Goal: Use online tool/utility: Utilize a website feature to perform a specific function

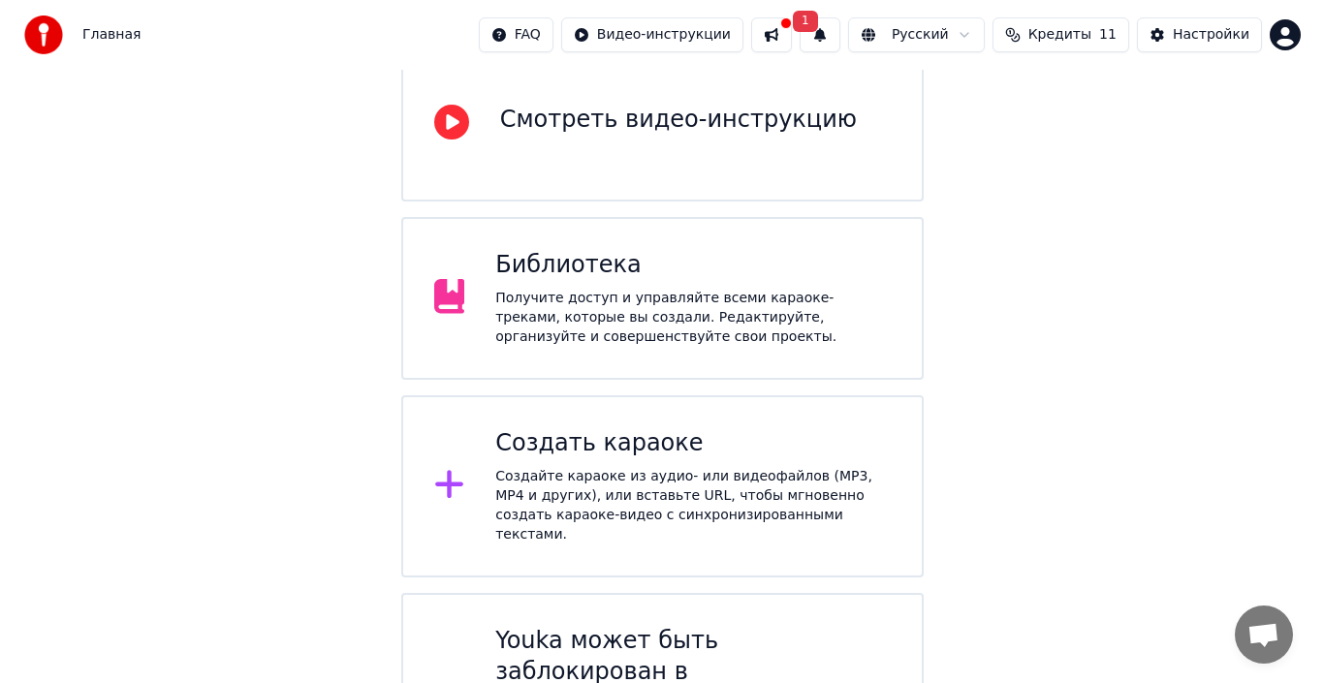
scroll to position [266, 0]
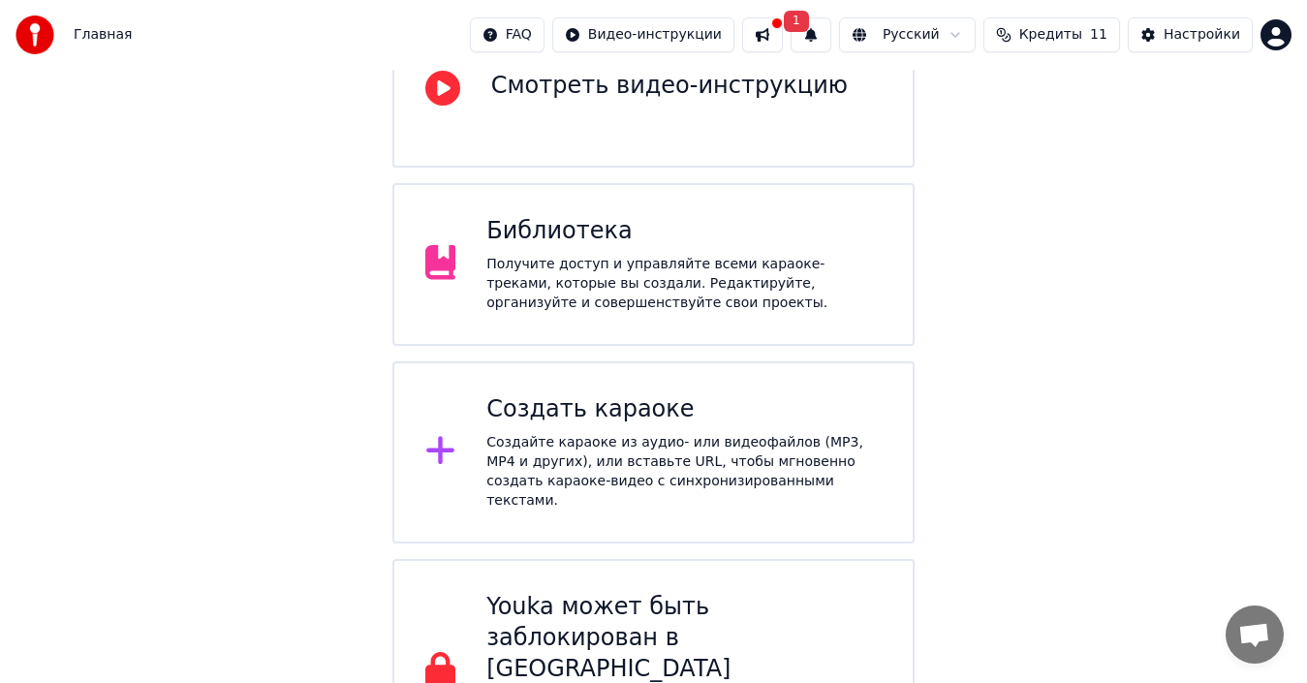
click at [606, 440] on div "Создайте караоке из аудио- или видеофайлов (MP3, MP4 и других), или вставьте UR…" at bounding box center [683, 472] width 395 height 78
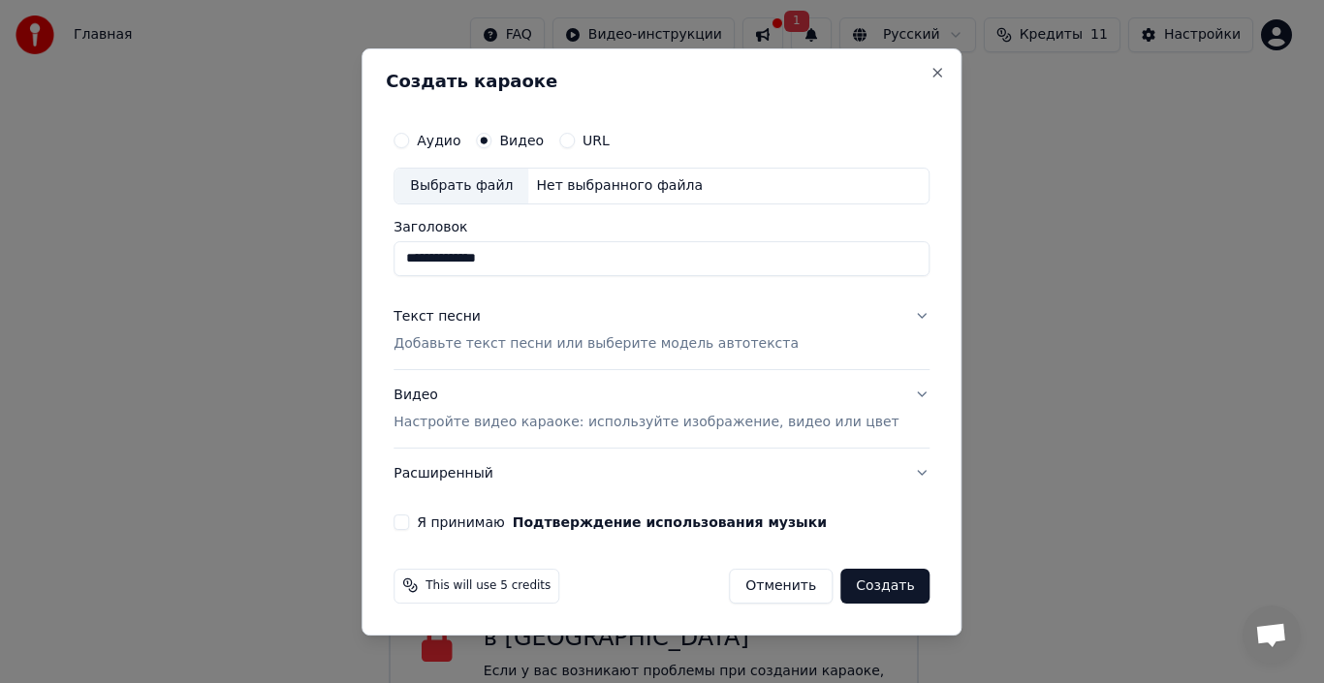
type input "**********"
click at [409, 139] on button "Аудио" at bounding box center [401, 141] width 16 height 16
click at [483, 186] on div "Выбрать файл" at bounding box center [461, 186] width 134 height 35
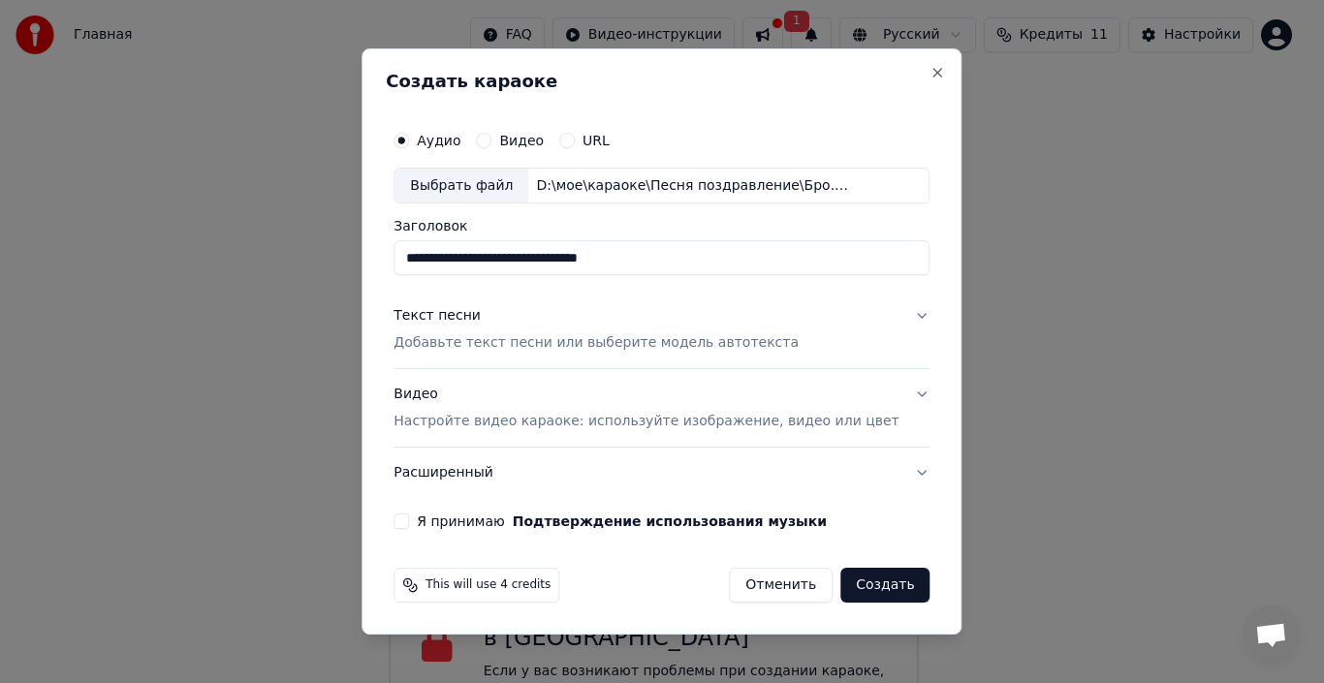
drag, startPoint x: 697, startPoint y: 254, endPoint x: 415, endPoint y: 255, distance: 282.0
click at [415, 255] on div "**********" at bounding box center [661, 325] width 551 height 424
type input "**********"
click at [464, 318] on div "Текст песни" at bounding box center [436, 316] width 87 height 19
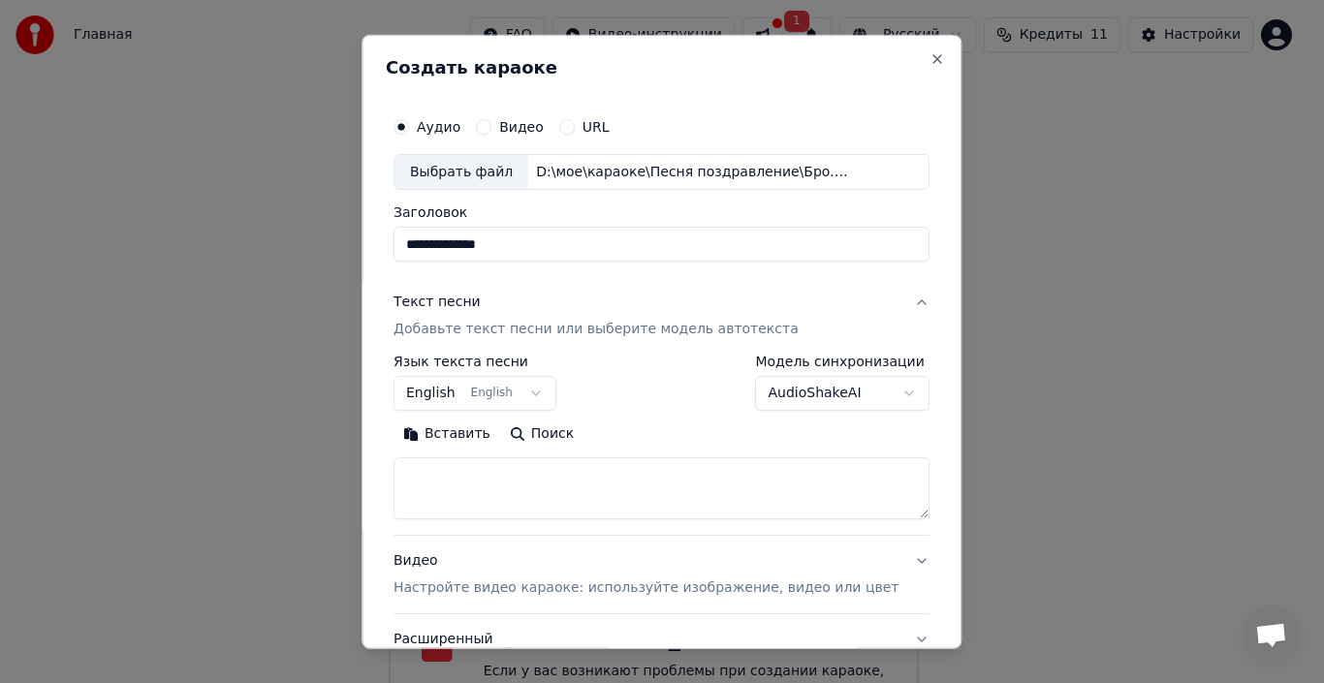
click at [450, 398] on button "English English" at bounding box center [474, 393] width 163 height 35
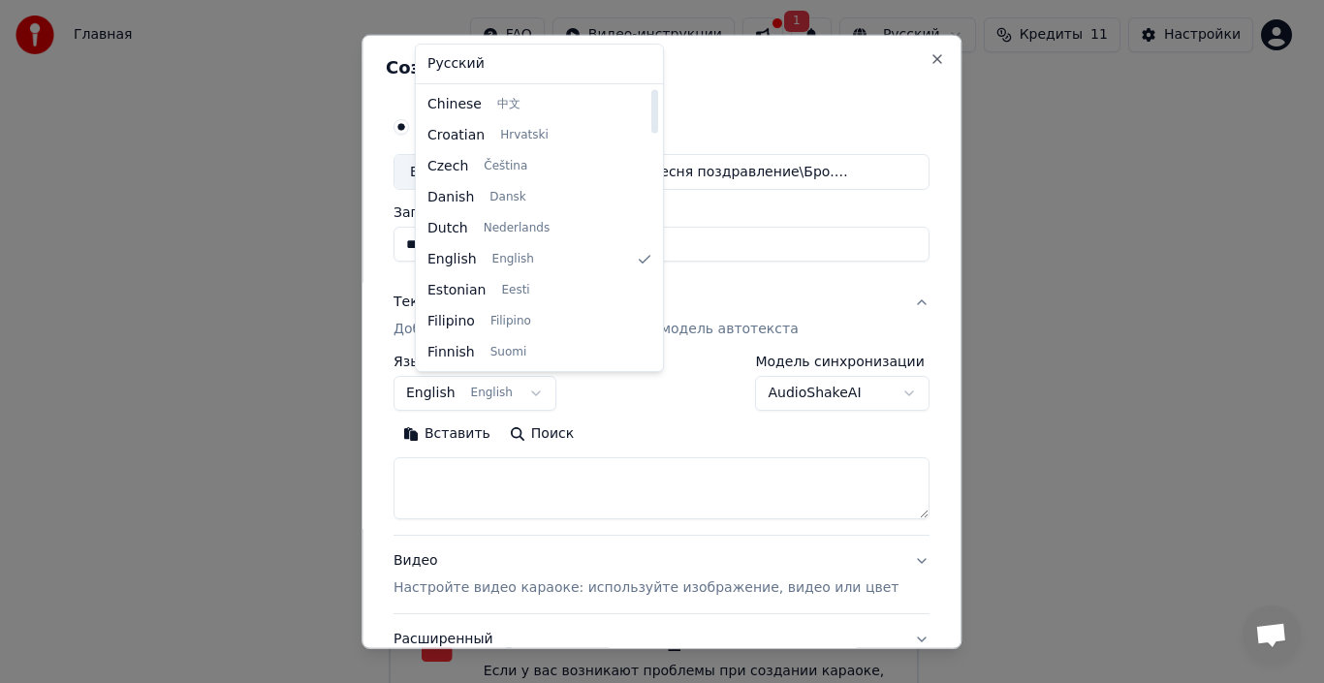
scroll to position [0, 0]
select select "**"
click at [458, 63] on body "Главная FAQ Видео-инструкции 1 Русский Кредиты 11 Настройки Добро пожаловать в …" at bounding box center [653, 234] width 1307 height 1000
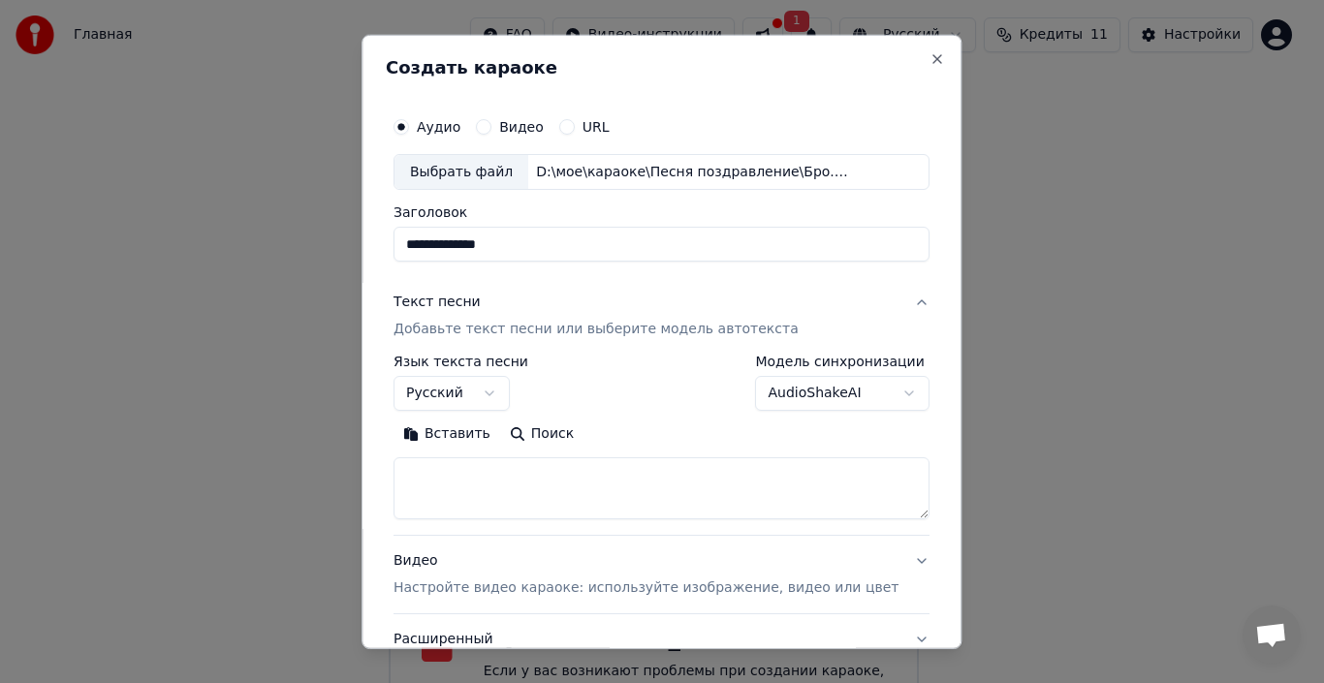
click at [462, 302] on div "Текст песни" at bounding box center [436, 302] width 87 height 19
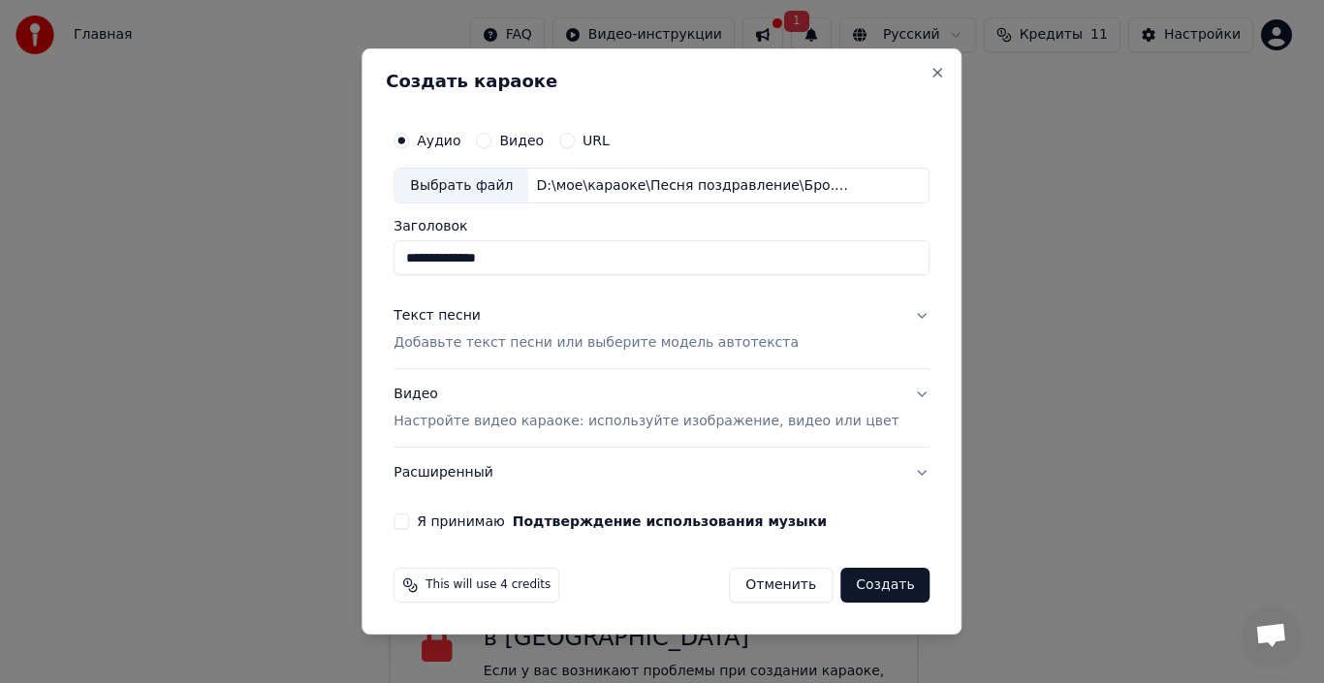
click at [465, 318] on div "Текст песни" at bounding box center [436, 316] width 87 height 19
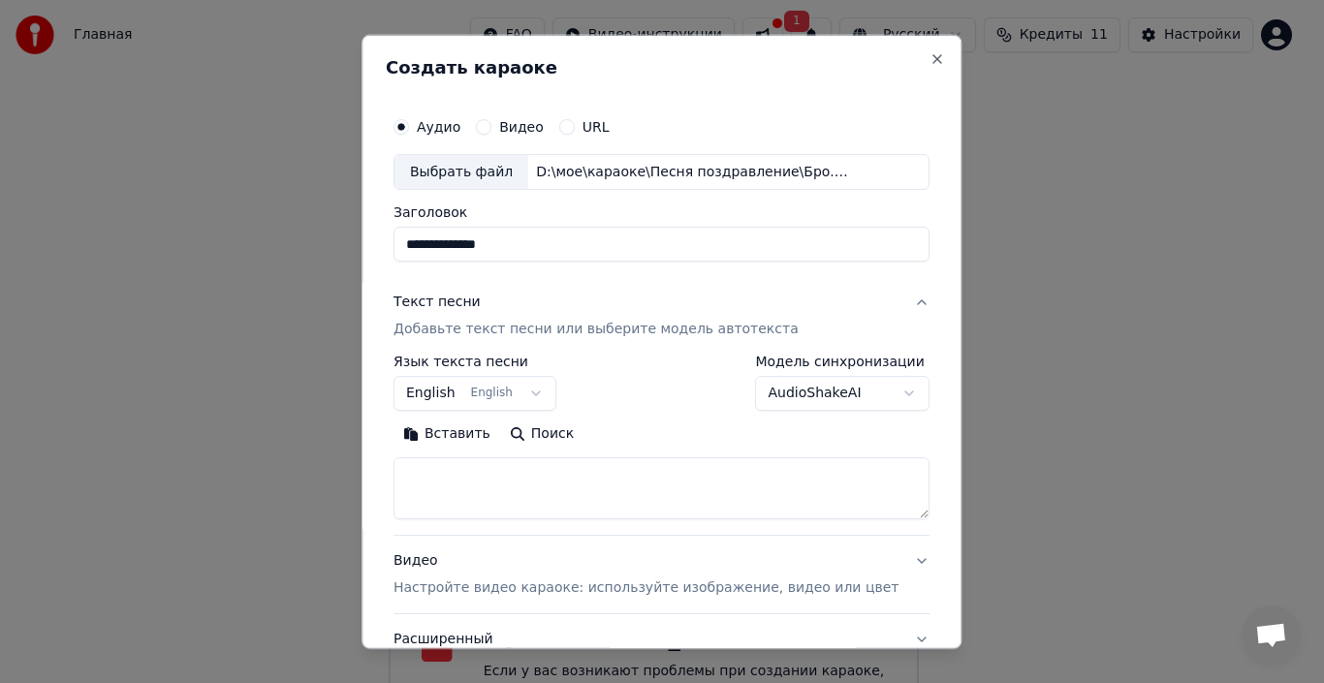
click at [487, 331] on p "Добавьте текст песни или выберите модель автотекста" at bounding box center [595, 329] width 405 height 19
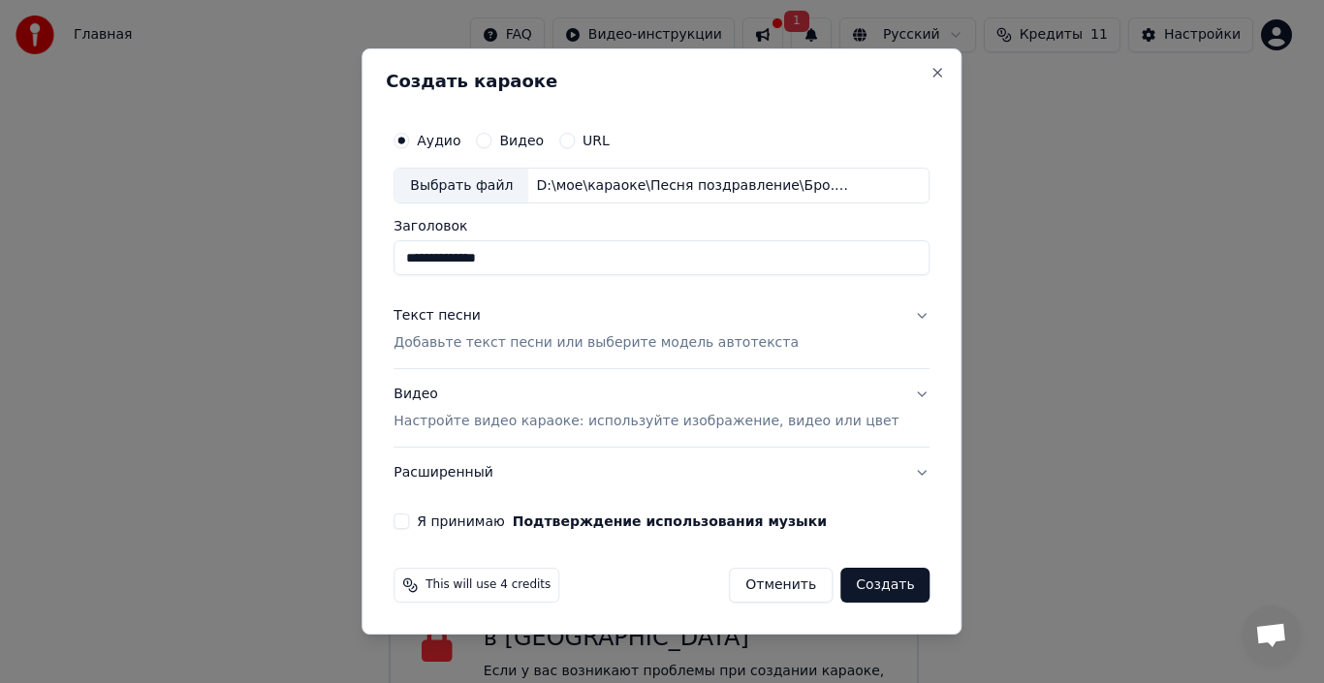
click at [485, 341] on p "Добавьте текст песни или выберите модель автотекста" at bounding box center [595, 343] width 405 height 19
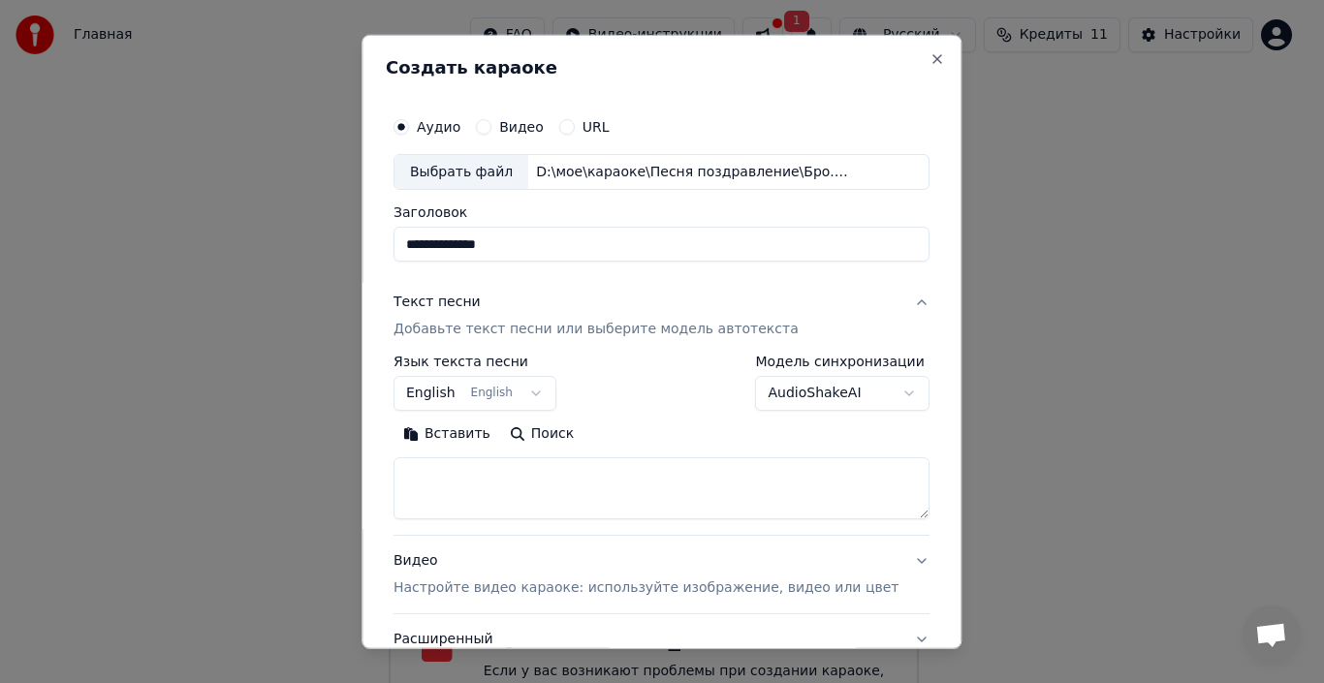
click at [883, 303] on button "Текст песни Добавьте текст песни или выберите модель автотекста" at bounding box center [661, 316] width 536 height 78
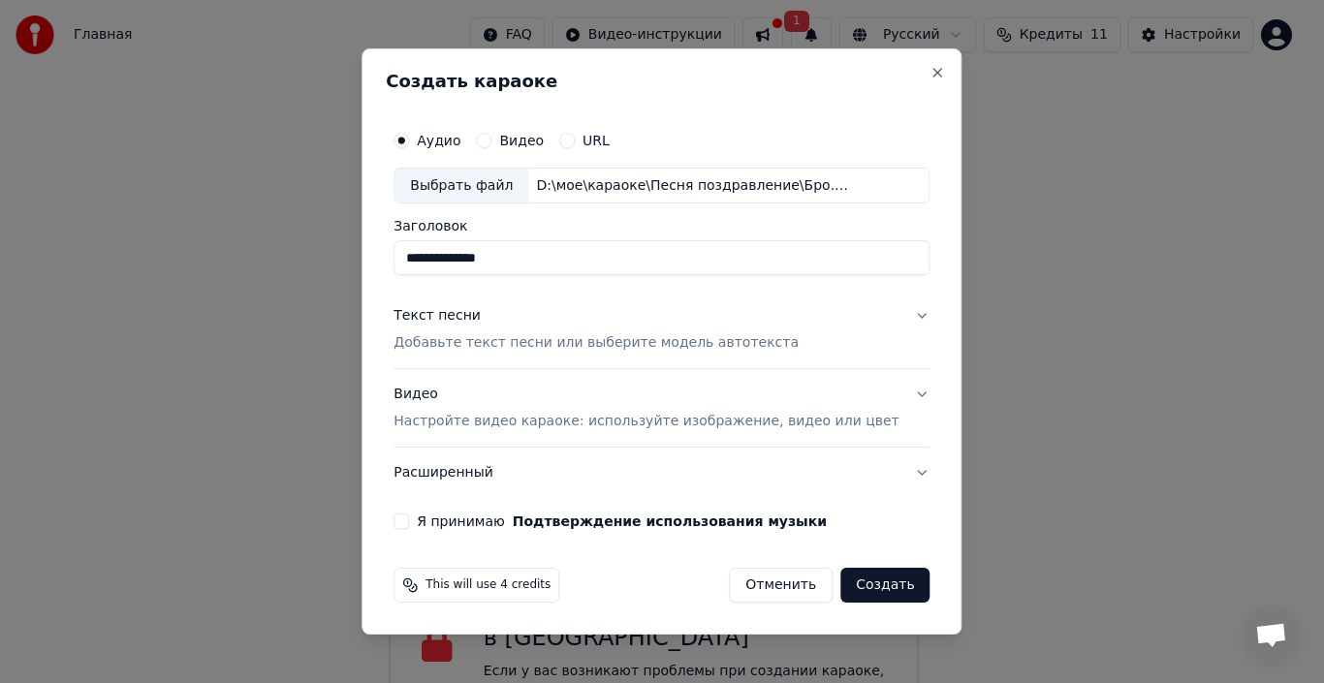
click at [883, 303] on button "Текст песни Добавьте текст песни или выберите модель автотекста" at bounding box center [661, 331] width 536 height 78
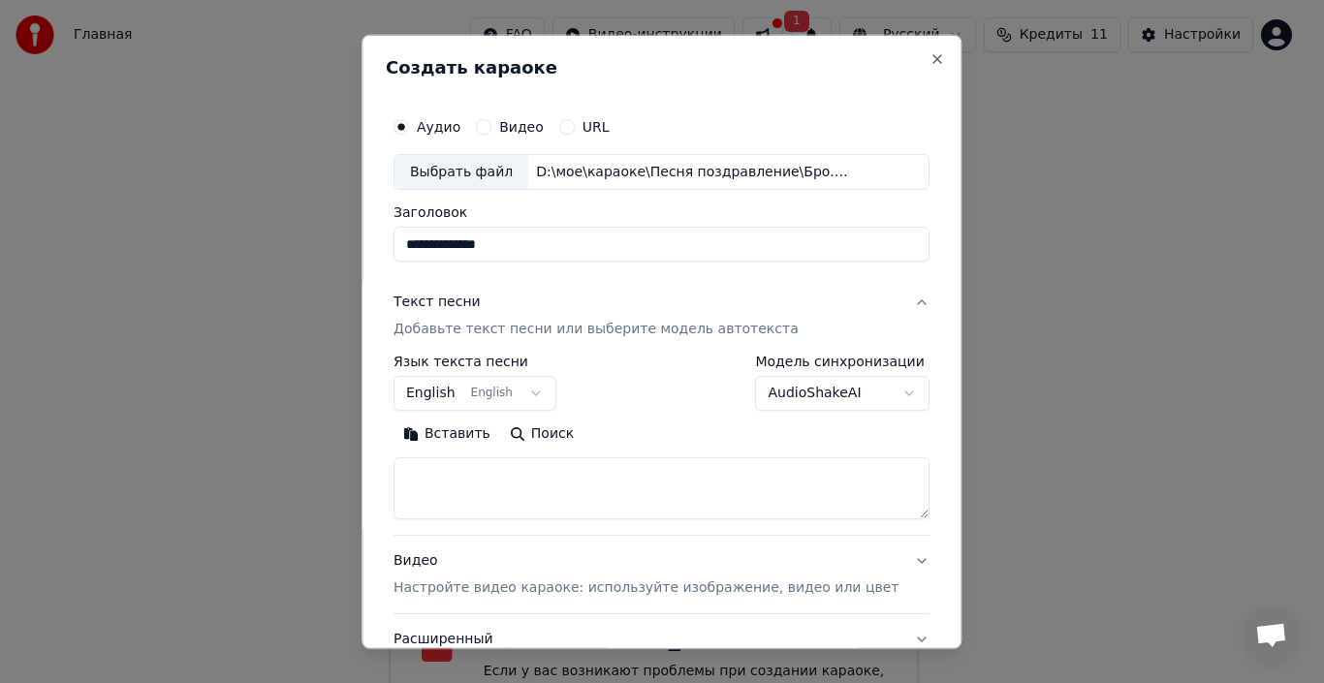
click at [424, 324] on p "Добавьте текст песни или выберите модель автотекста" at bounding box center [595, 329] width 405 height 19
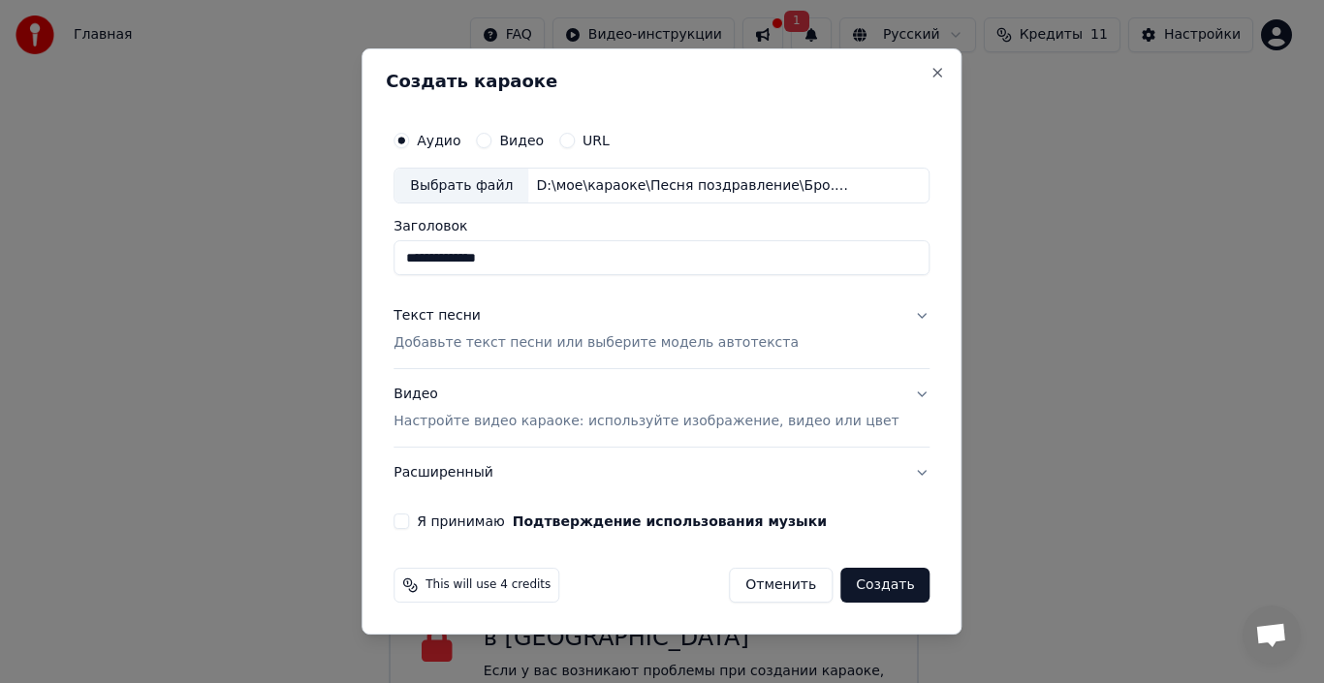
click at [429, 331] on div "Текст песни Добавьте текст песни или выберите модель автотекста" at bounding box center [595, 330] width 405 height 47
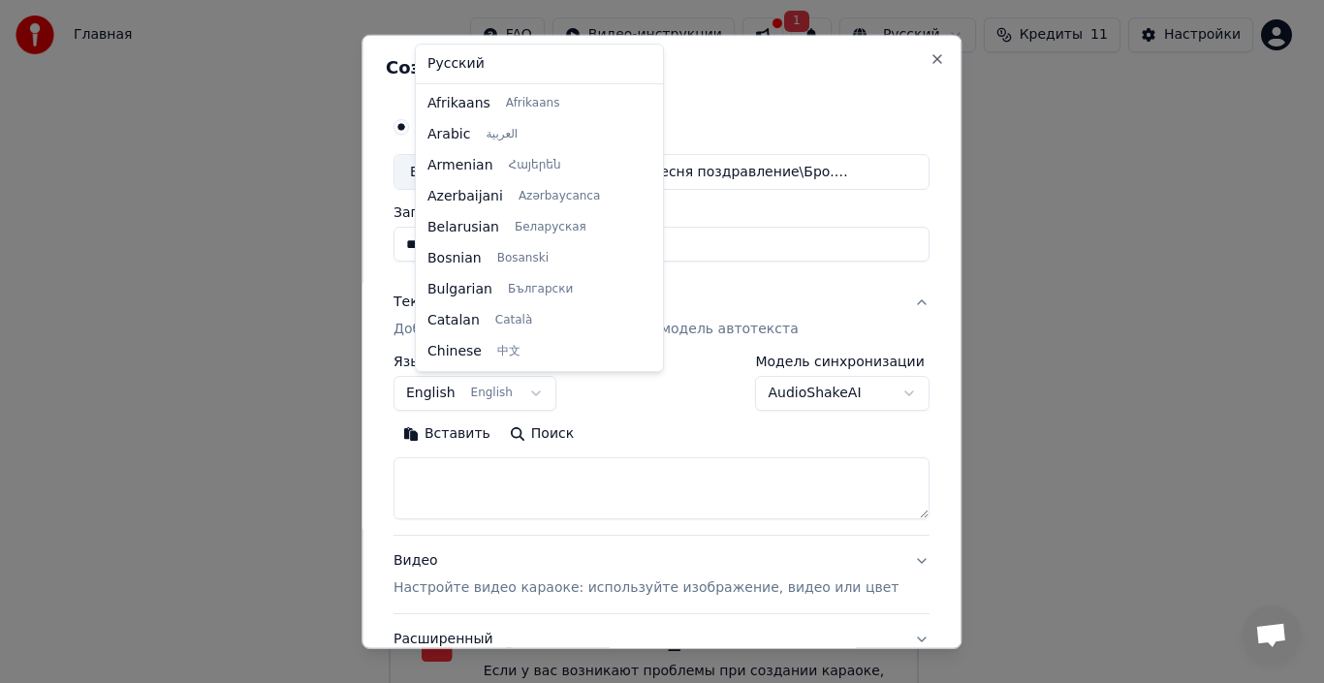
click at [448, 394] on body "Главная FAQ Видео-инструкции 1 Русский Кредиты 11 Настройки Добро пожаловать в …" at bounding box center [653, 234] width 1307 height 1000
select select "**"
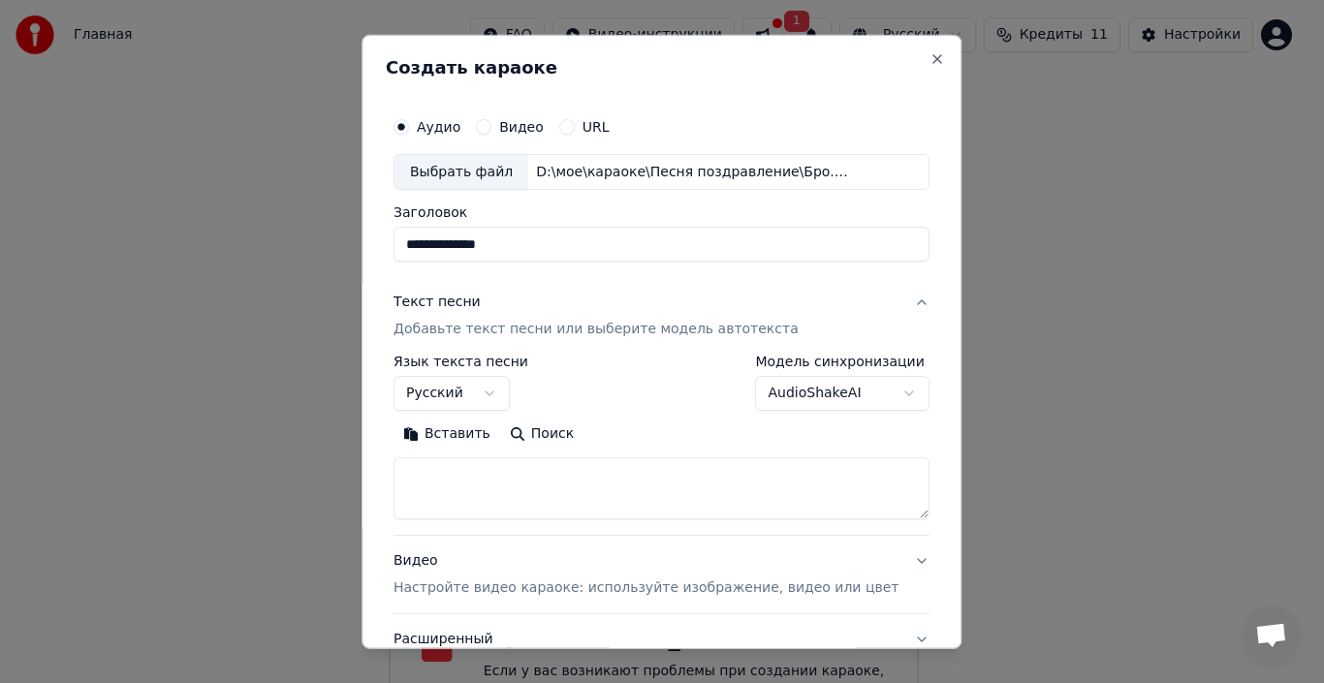
click at [465, 436] on button "Вставить" at bounding box center [446, 434] width 107 height 31
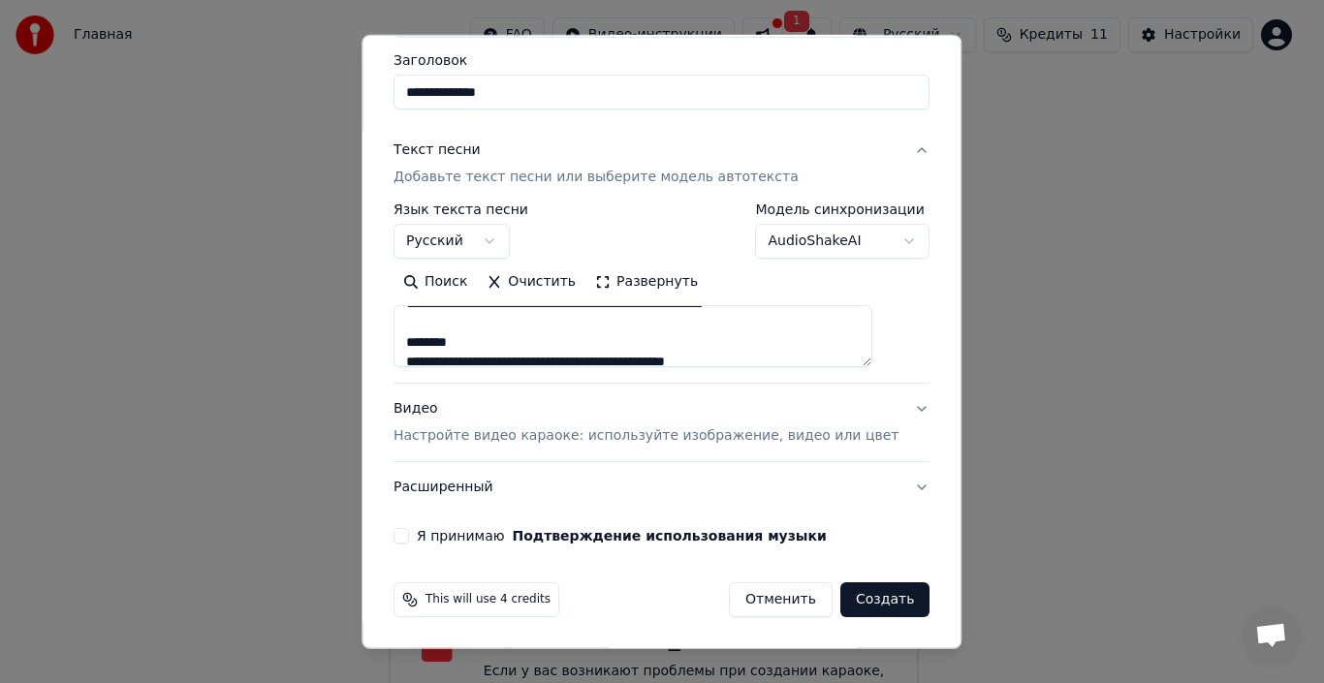
scroll to position [613, 0]
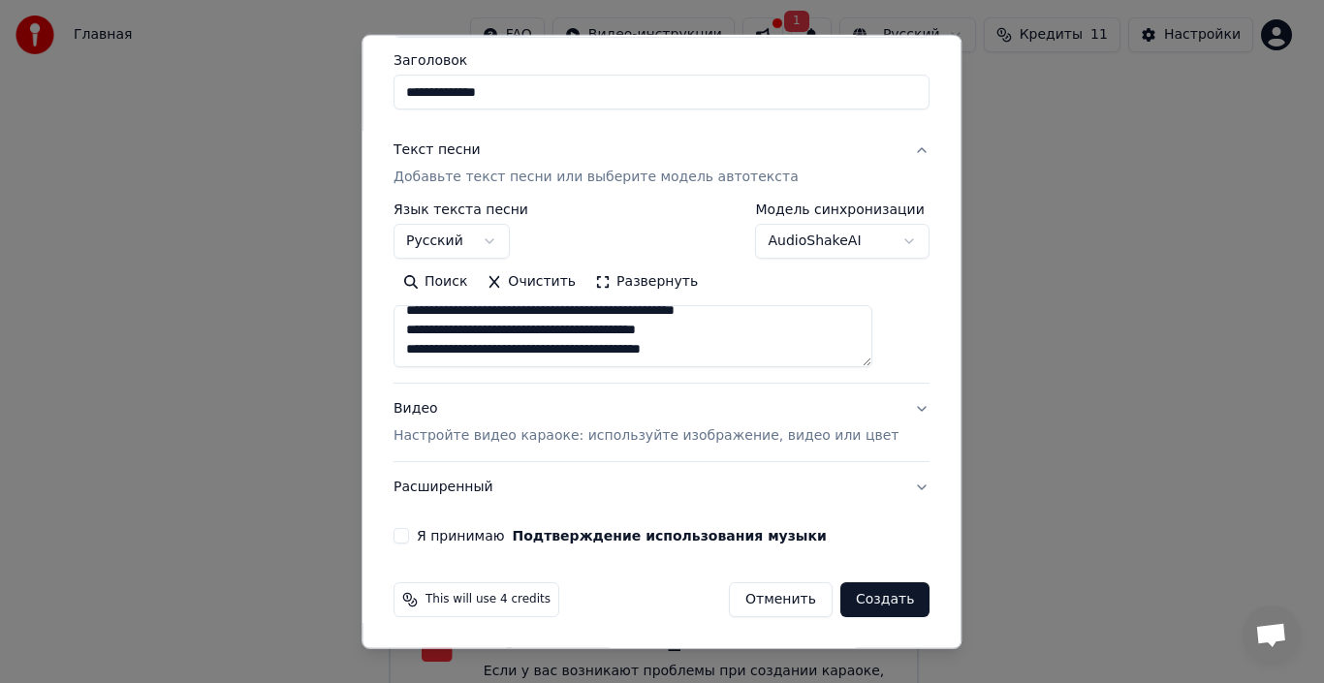
click at [700, 440] on p "Настройте видео караоке: используйте изображение, видео или цвет" at bounding box center [645, 435] width 505 height 19
type textarea "**********"
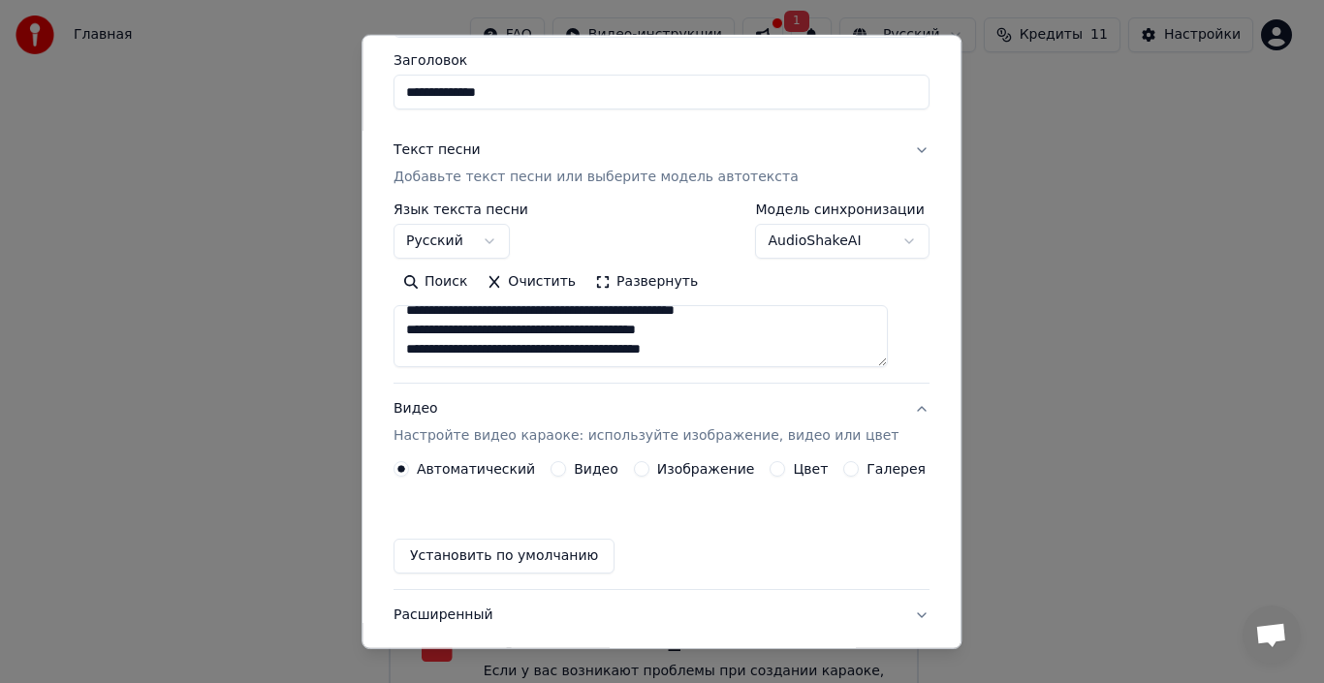
scroll to position [100, 0]
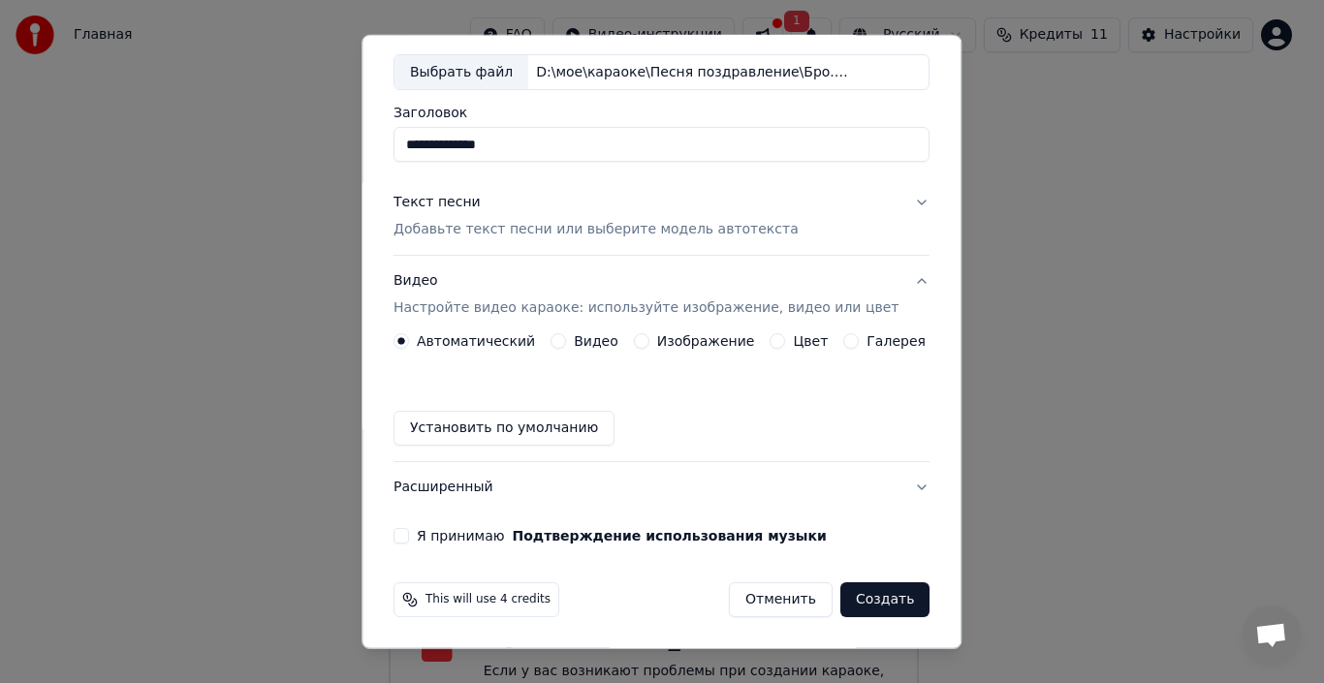
click at [698, 342] on label "Изображение" at bounding box center [706, 341] width 98 height 14
click at [649, 342] on button "Изображение" at bounding box center [642, 341] width 16 height 16
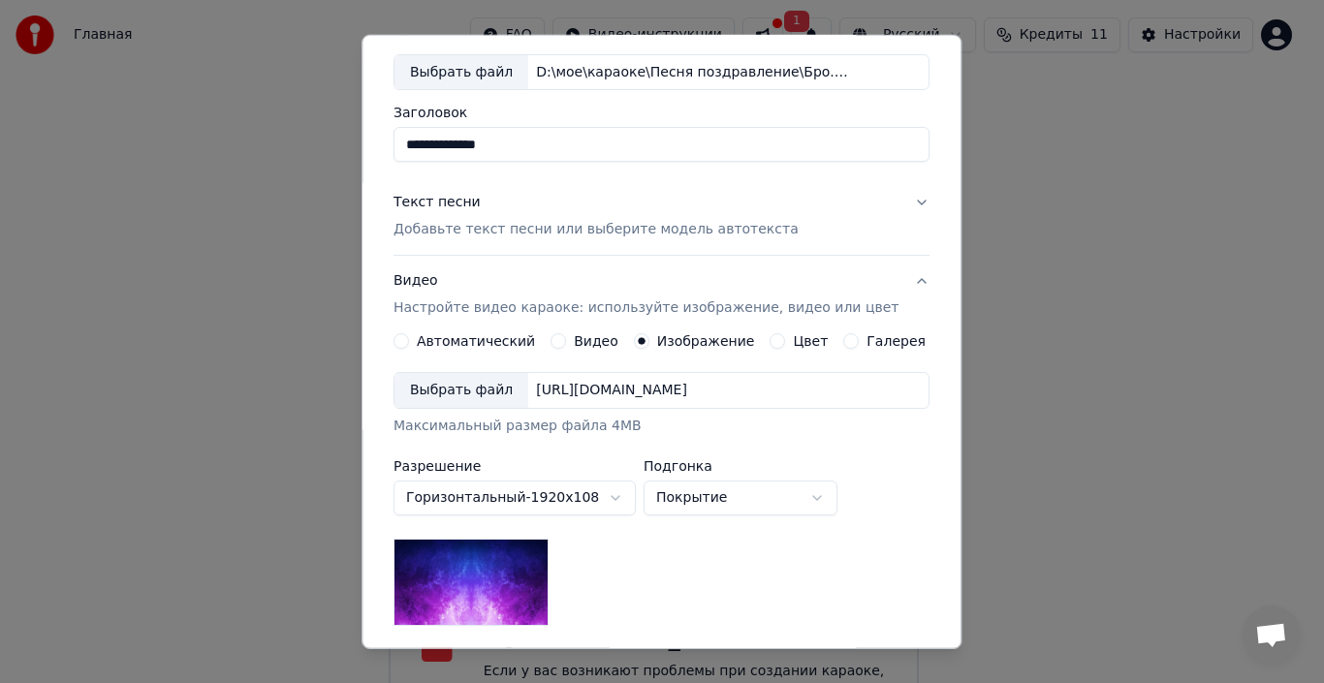
click at [695, 392] on div "[URL][DOMAIN_NAME]" at bounding box center [611, 390] width 167 height 19
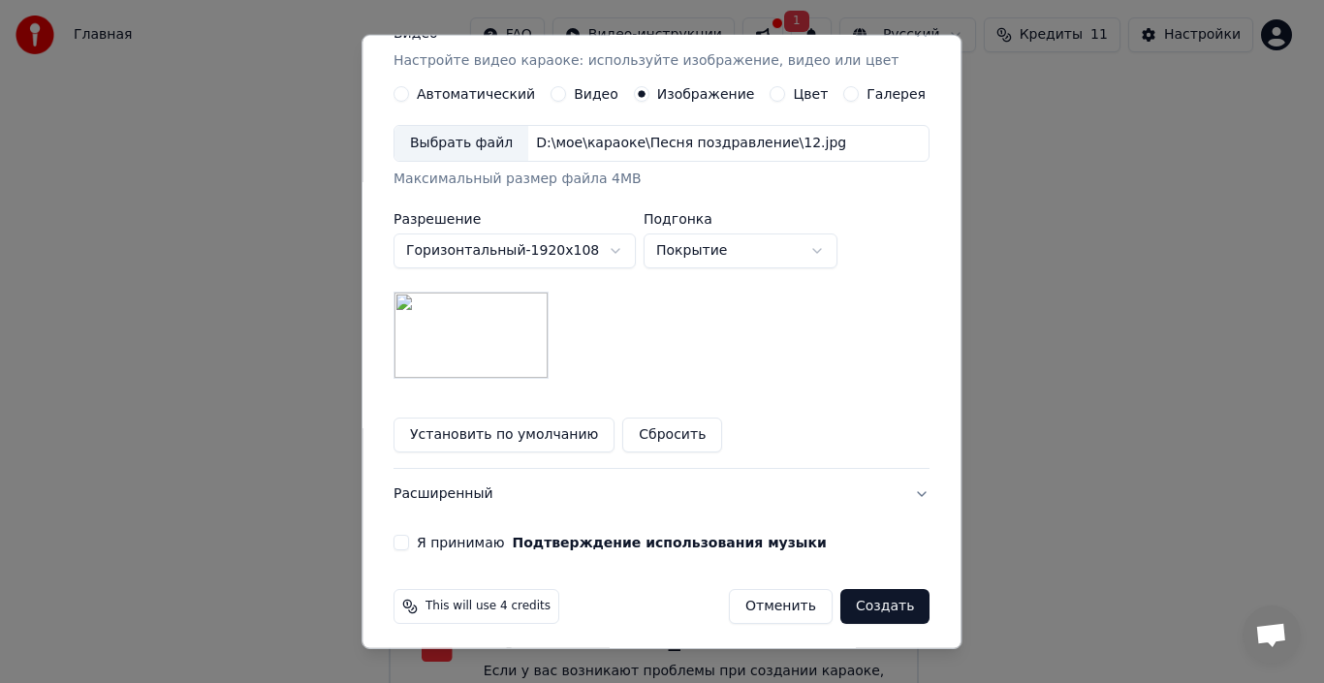
scroll to position [354, 0]
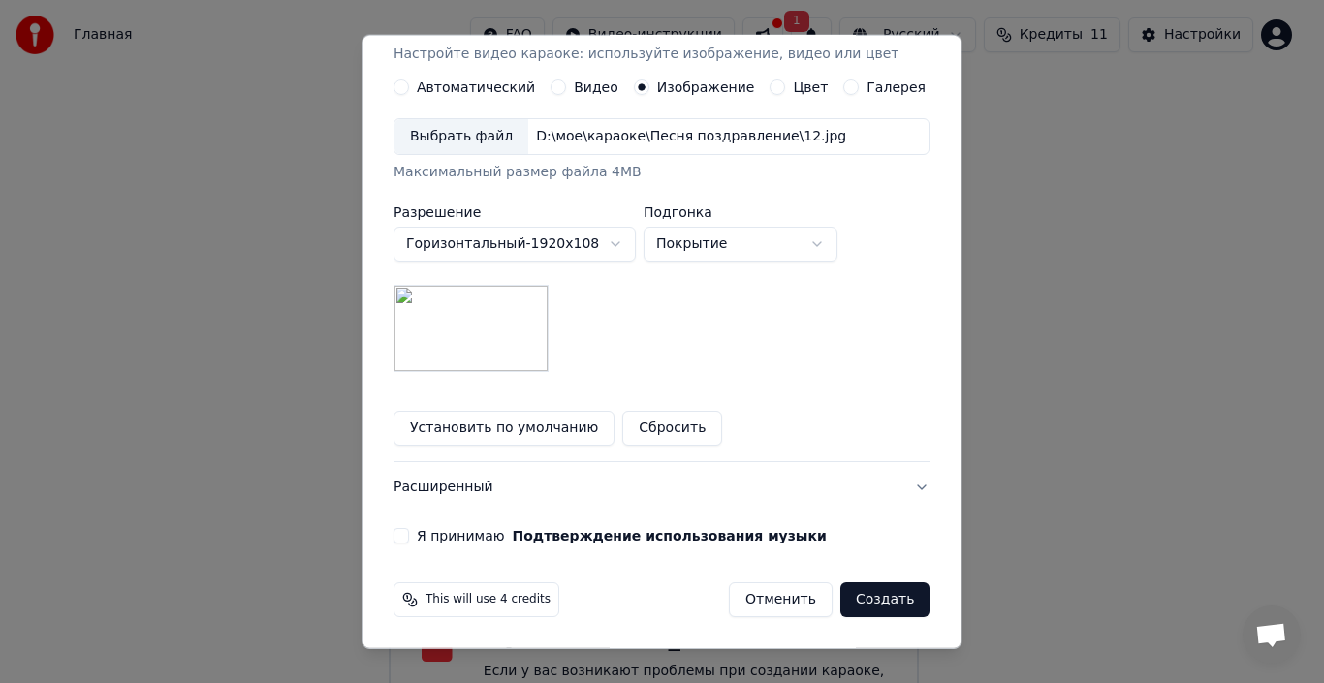
click at [870, 603] on button "Создать" at bounding box center [884, 599] width 89 height 35
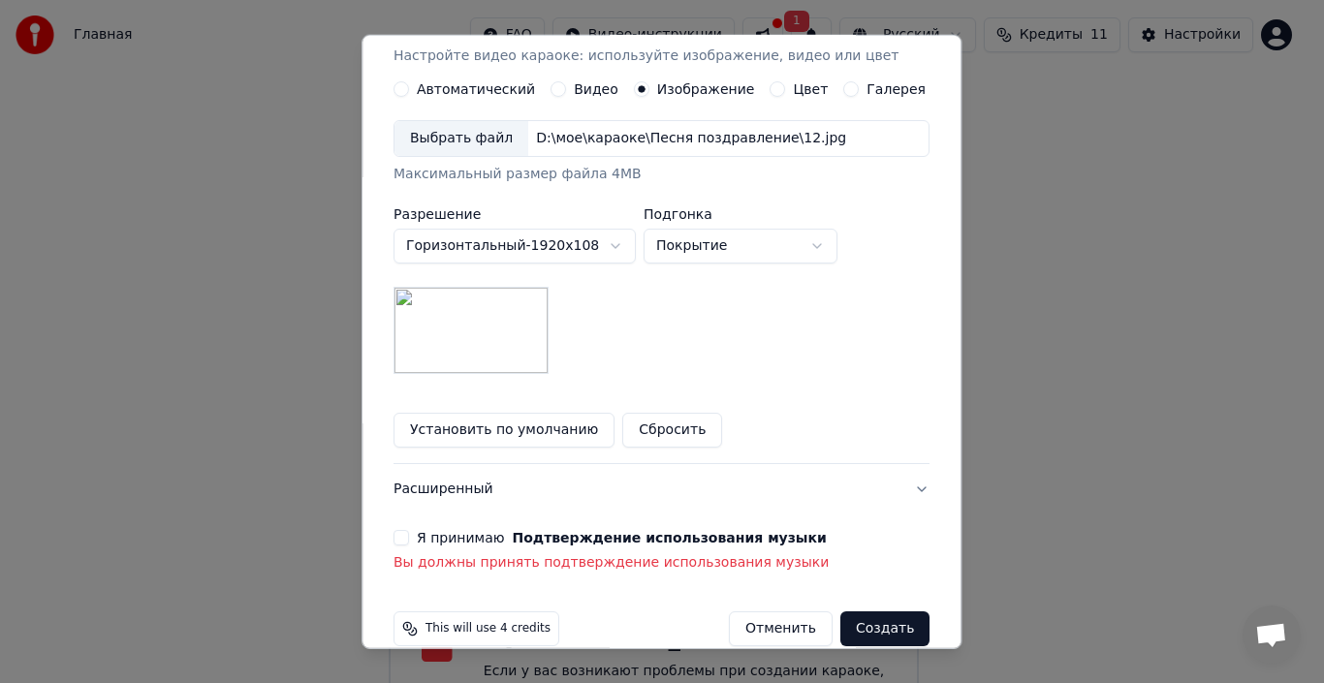
scroll to position [381, 0]
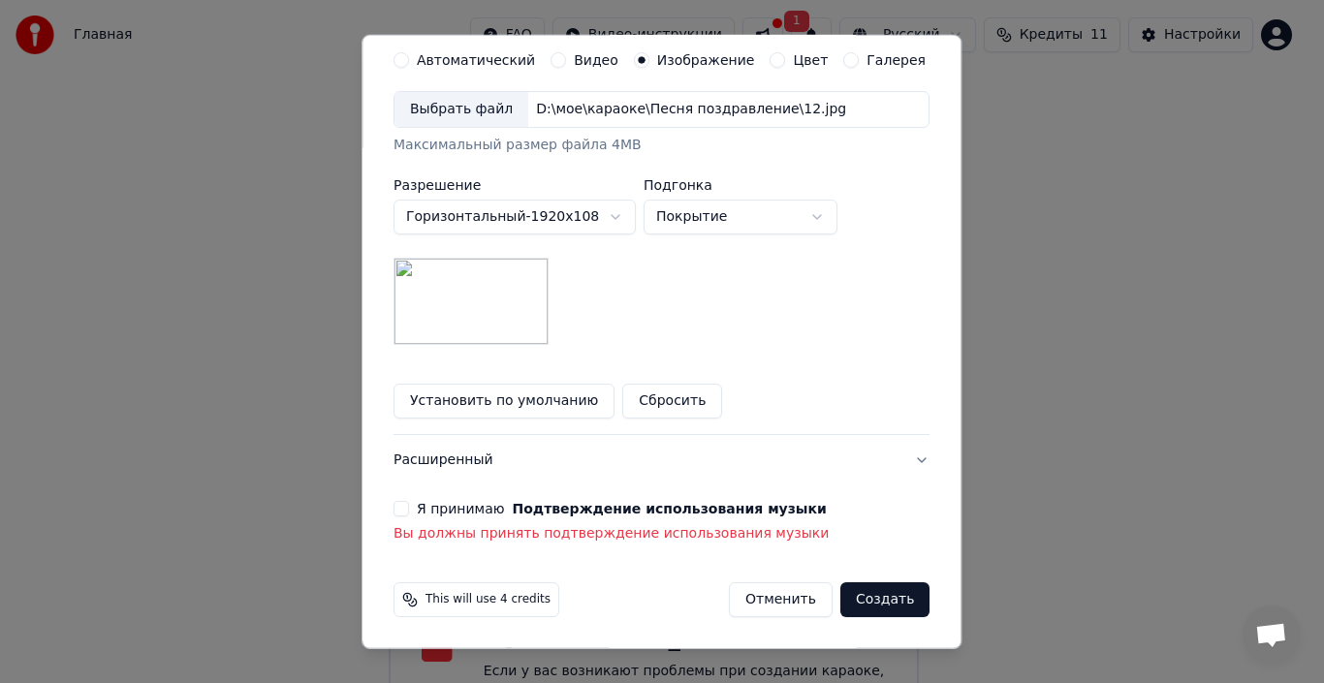
click at [408, 512] on button "Я принимаю Подтверждение использования музыки" at bounding box center [401, 509] width 16 height 16
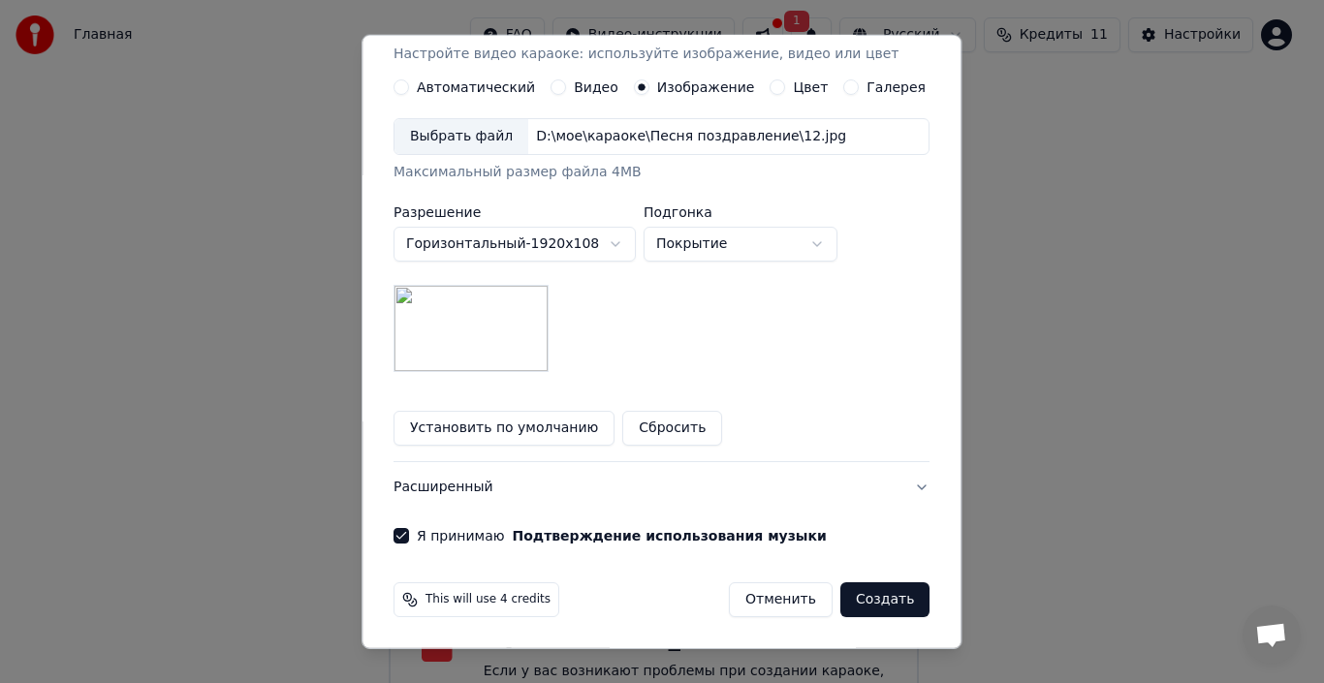
click at [865, 604] on button "Создать" at bounding box center [884, 599] width 89 height 35
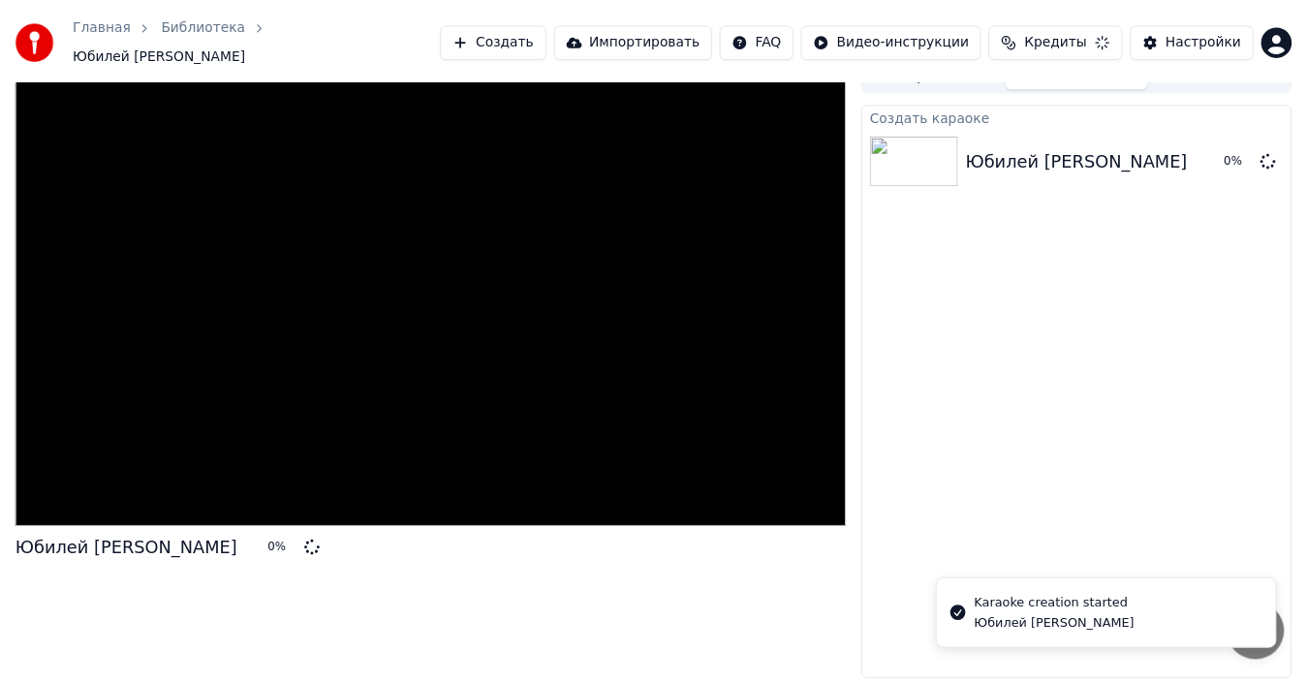
scroll to position [14, 0]
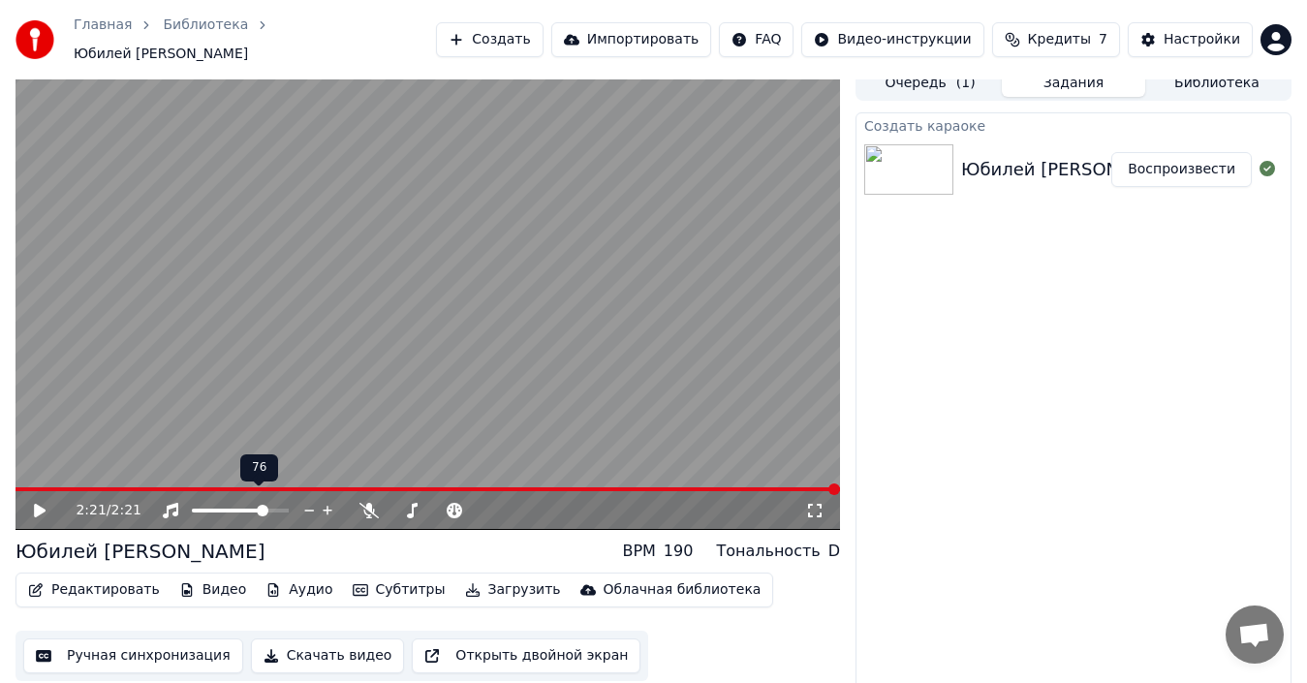
click at [265, 505] on span at bounding box center [263, 511] width 12 height 12
click at [40, 504] on icon at bounding box center [40, 511] width 12 height 14
click at [363, 503] on icon at bounding box center [368, 511] width 19 height 16
click at [412, 505] on span at bounding box center [416, 511] width 12 height 12
click at [28, 487] on span at bounding box center [428, 489] width 825 height 4
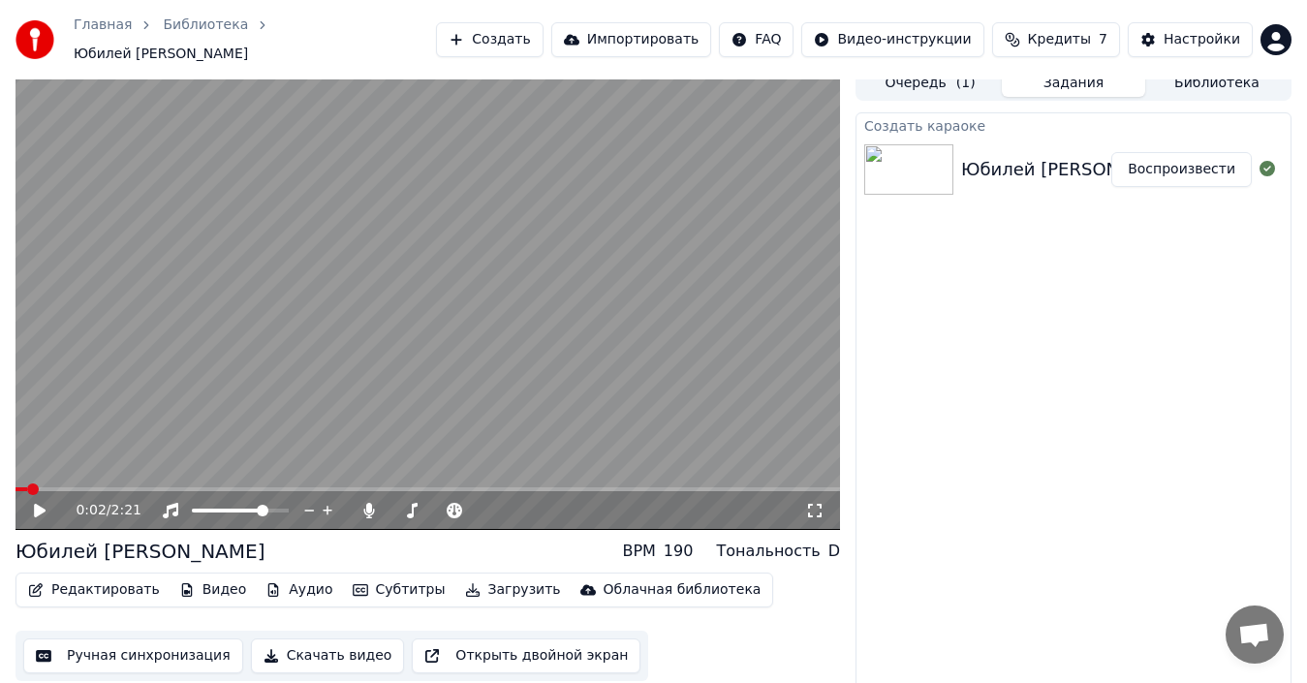
click at [40, 504] on icon at bounding box center [40, 511] width 12 height 14
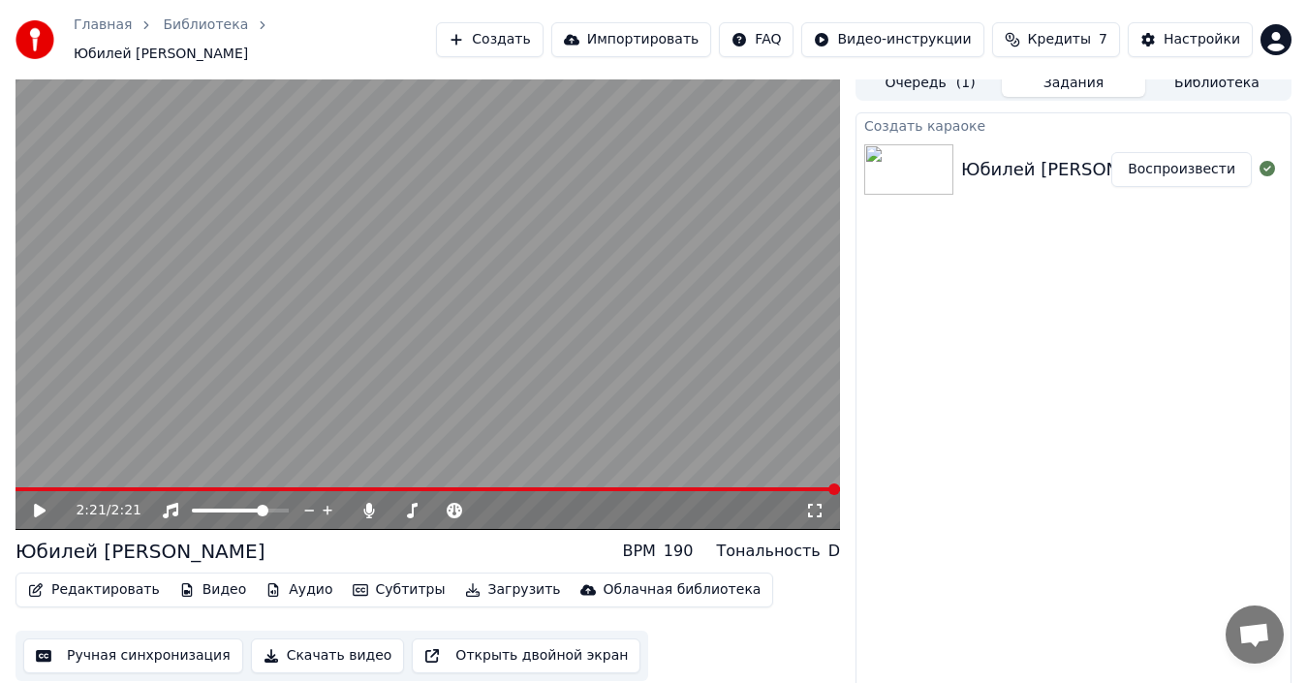
click at [39, 504] on icon at bounding box center [40, 511] width 12 height 14
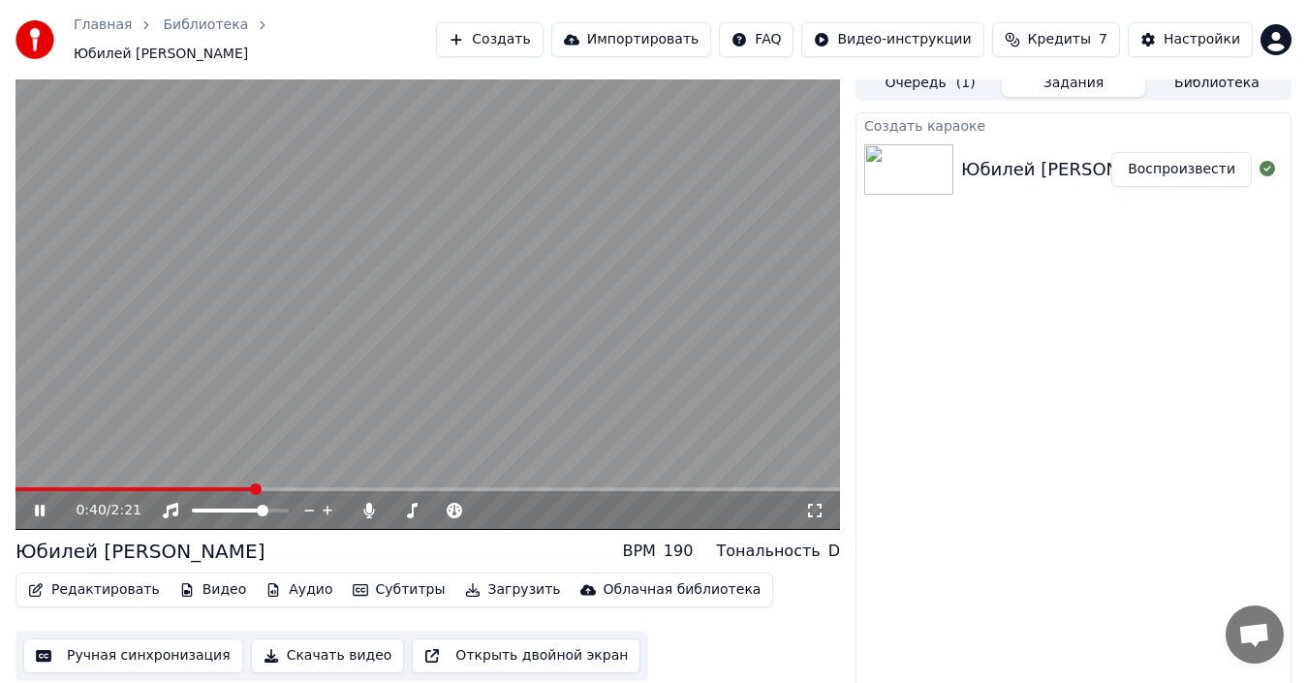
click at [41, 503] on icon at bounding box center [53, 511] width 45 height 16
click at [284, 505] on span at bounding box center [278, 511] width 12 height 12
click at [39, 504] on icon at bounding box center [40, 511] width 12 height 14
click at [289, 505] on span at bounding box center [283, 511] width 12 height 12
click at [37, 505] on icon at bounding box center [40, 511] width 10 height 12
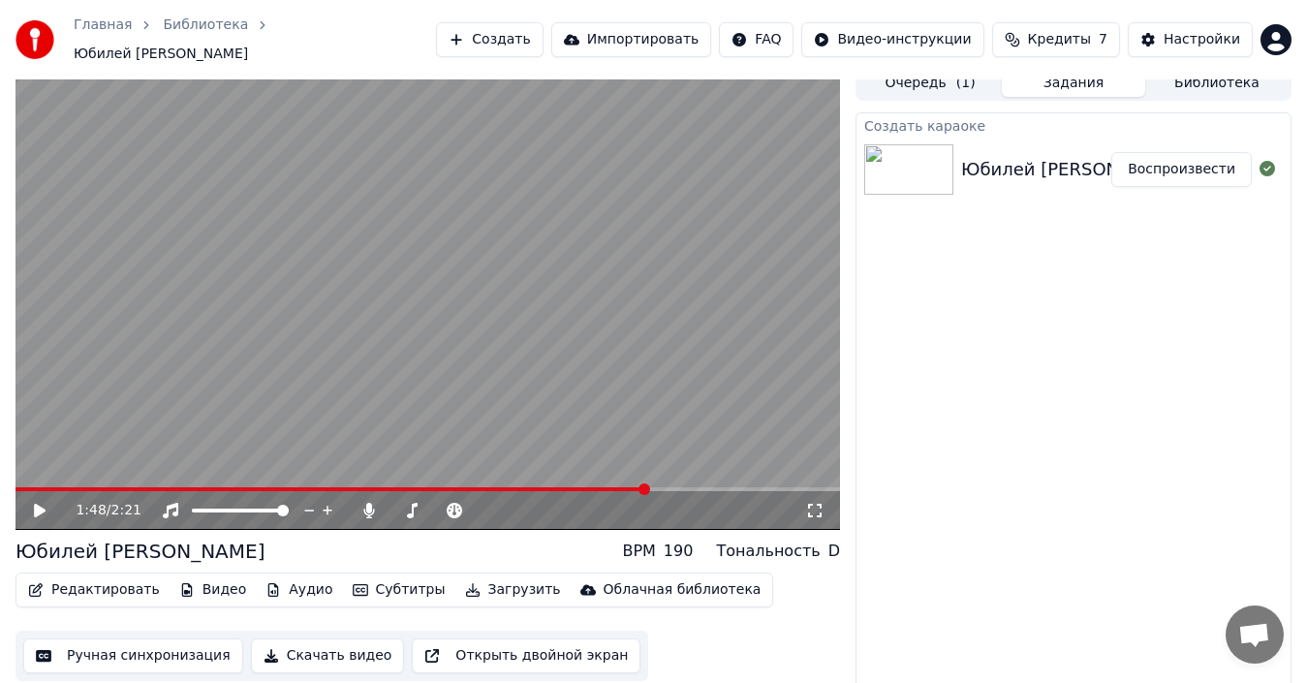
click at [312, 648] on button "Скачать видео" at bounding box center [328, 656] width 154 height 35
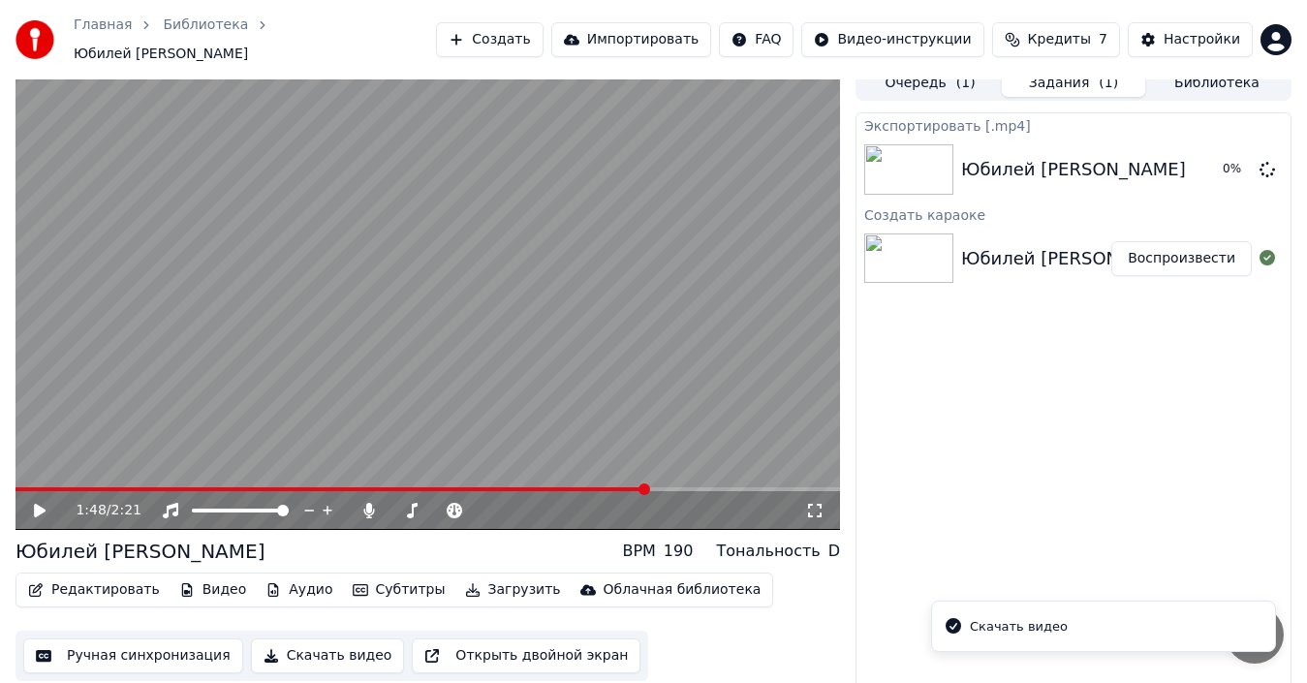
click at [1255, 643] on li "Скачать видео" at bounding box center [1103, 627] width 345 height 52
click at [1201, 163] on button "Показать" at bounding box center [1202, 169] width 100 height 35
